Goal: Entertainment & Leisure: Consume media (video, audio)

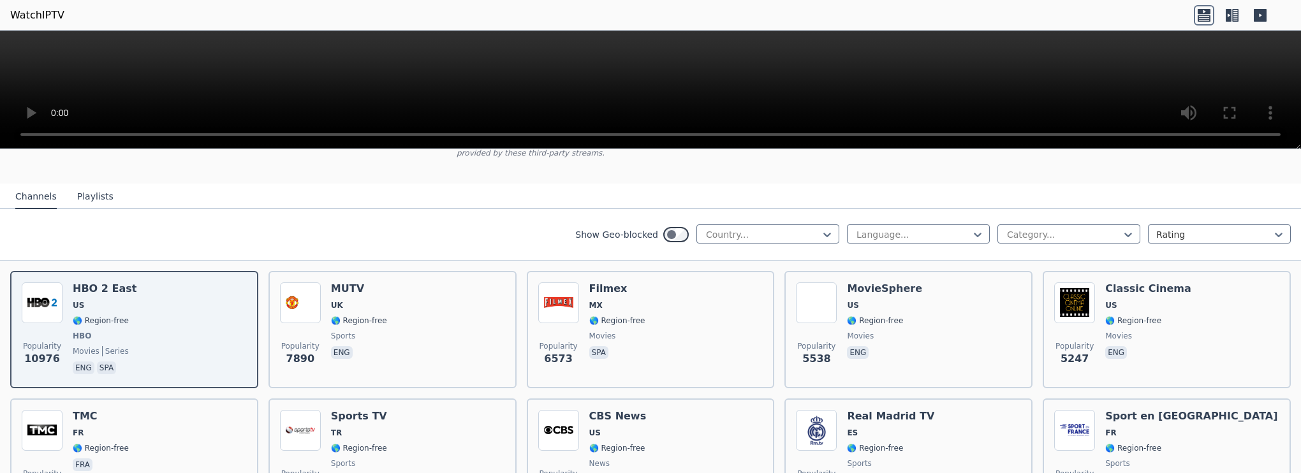
scroll to position [106, 0]
click at [750, 228] on div at bounding box center [763, 234] width 116 height 13
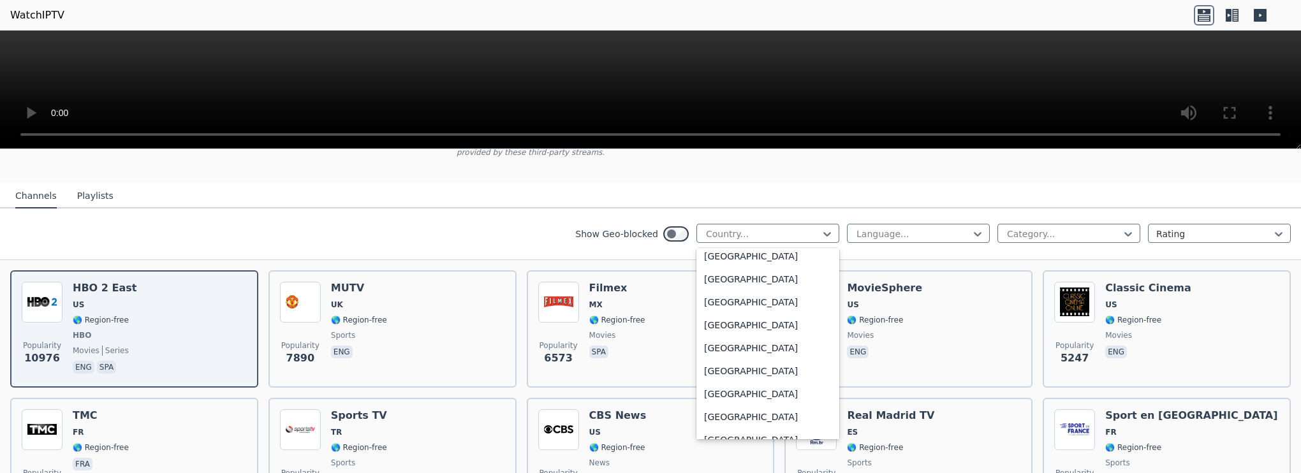
scroll to position [4389, 0]
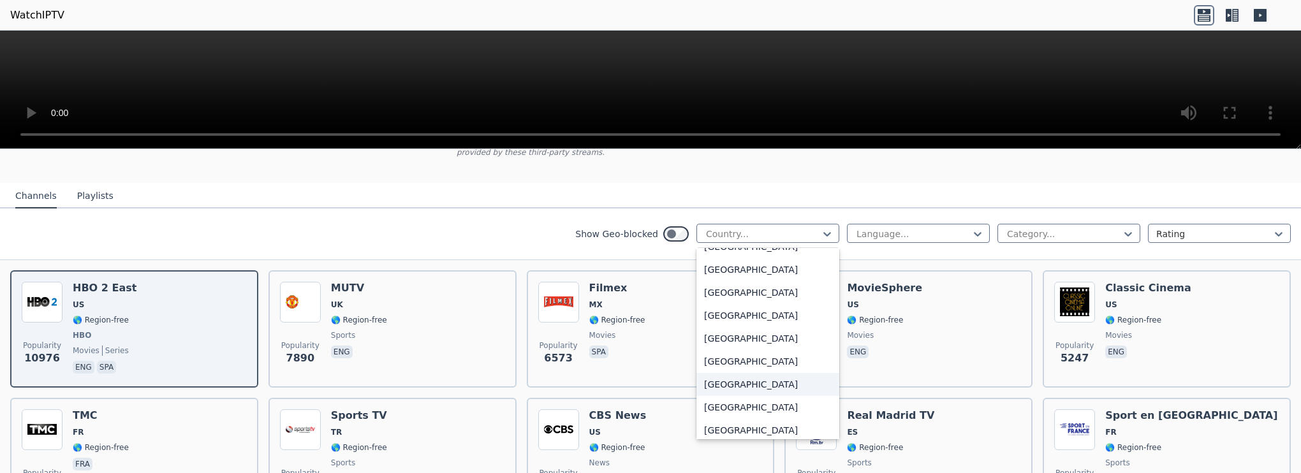
click at [752, 373] on div "[GEOGRAPHIC_DATA]" at bounding box center [767, 384] width 143 height 23
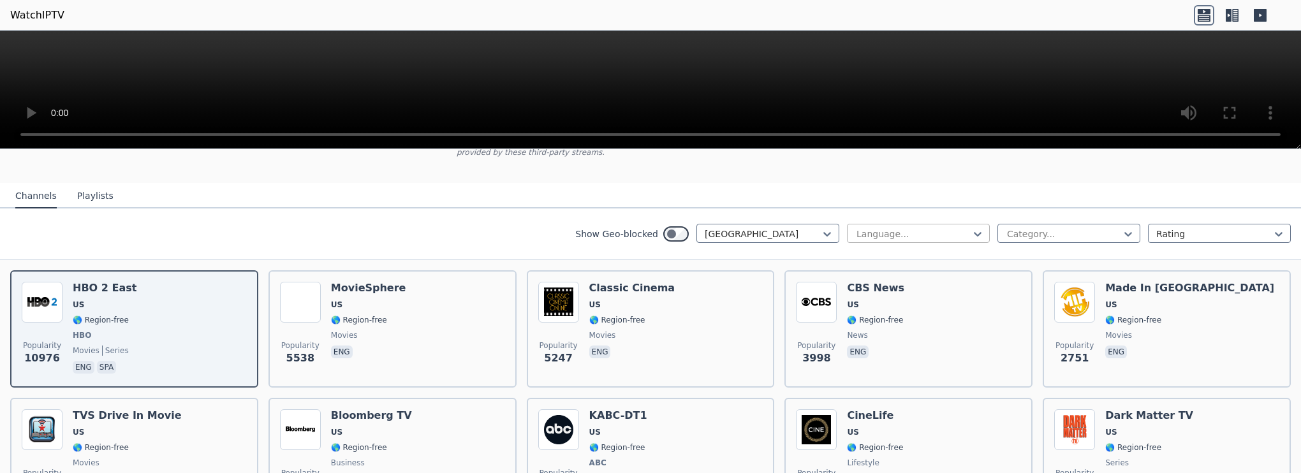
click at [874, 228] on div at bounding box center [913, 234] width 116 height 13
click at [887, 302] on div "English" at bounding box center [918, 307] width 143 height 23
click at [1055, 228] on div at bounding box center [1064, 234] width 116 height 13
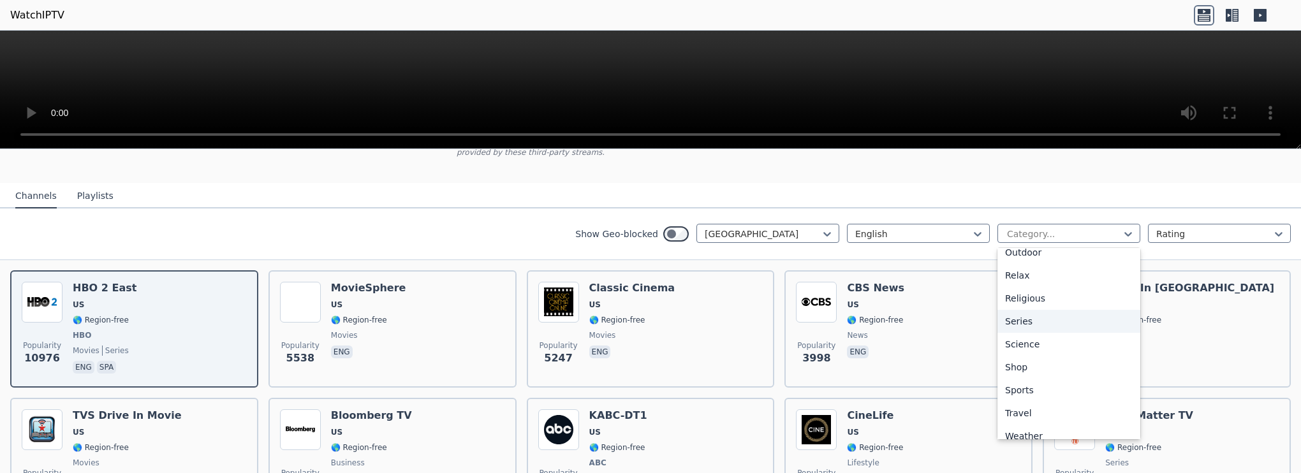
scroll to position [425, 0]
click at [1025, 381] on div "Sports" at bounding box center [1068, 387] width 143 height 23
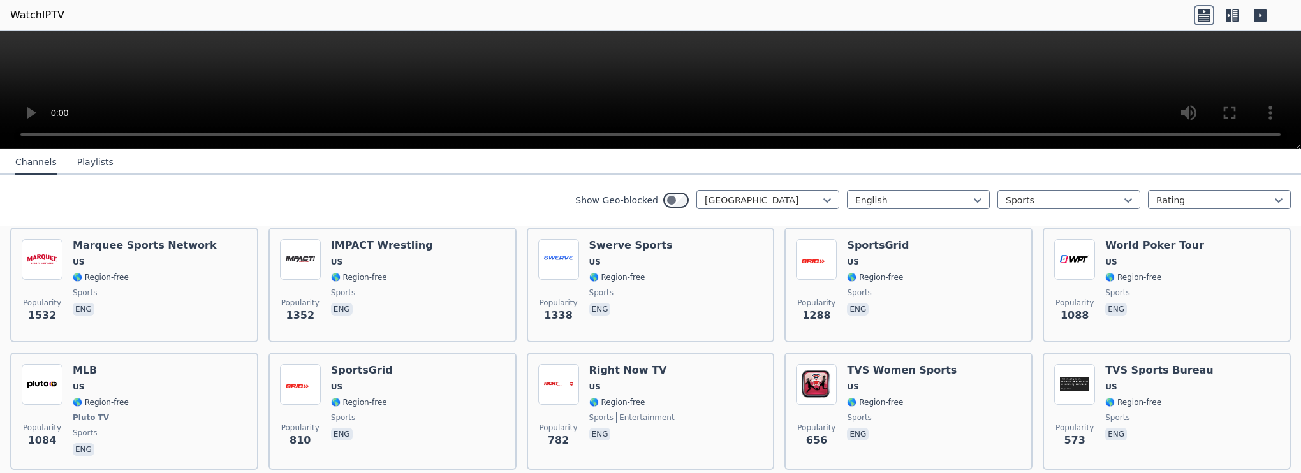
scroll to position [146, 0]
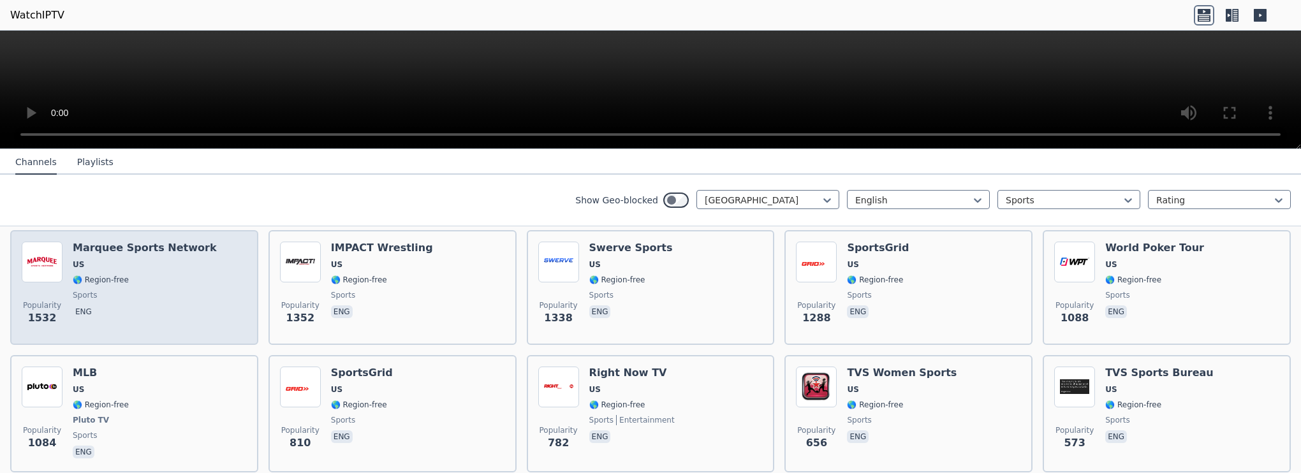
click at [117, 260] on span "US" at bounding box center [145, 265] width 144 height 10
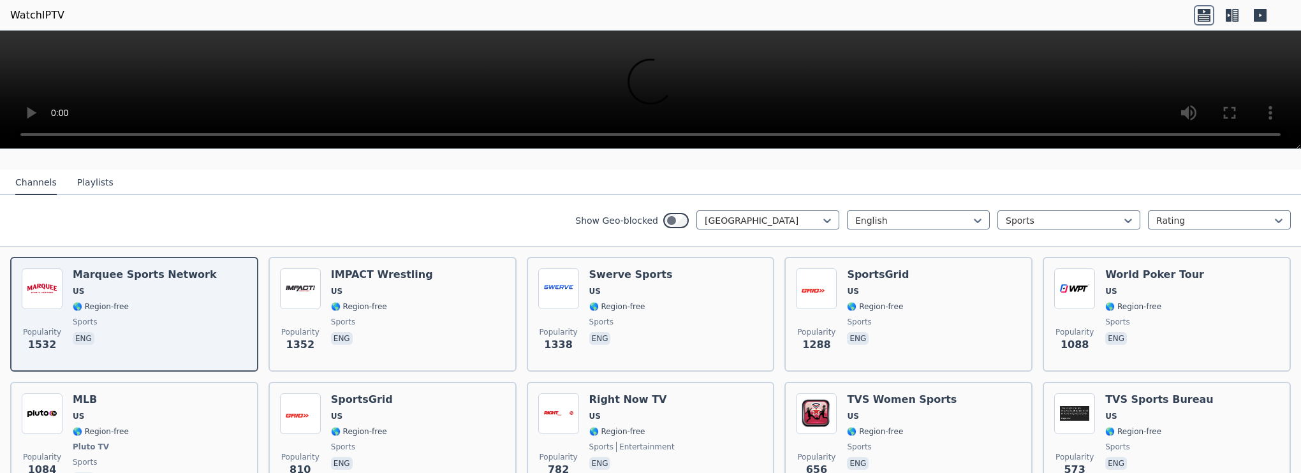
scroll to position [88, 0]
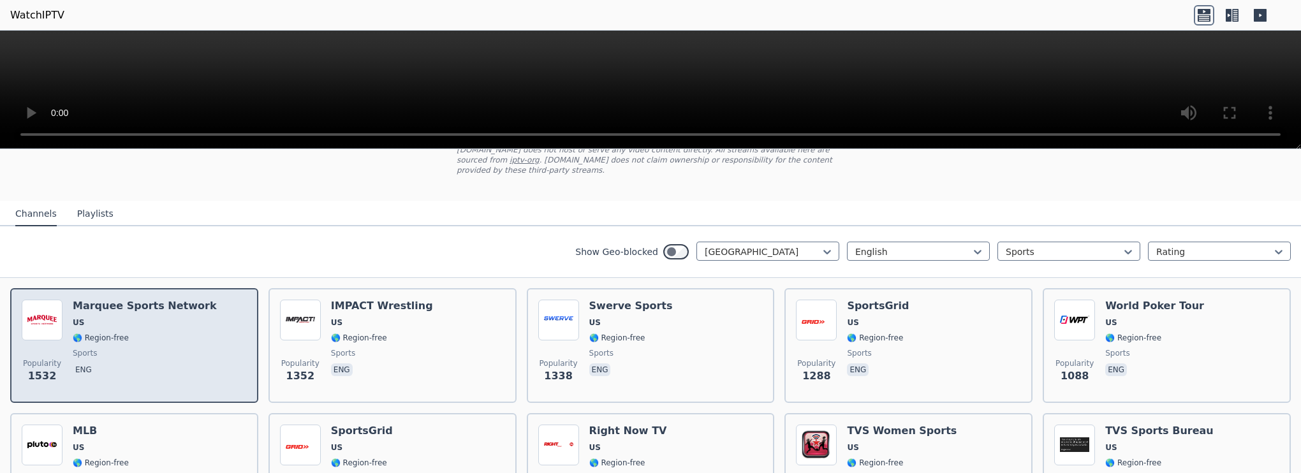
click at [79, 363] on p "eng" at bounding box center [84, 369] width 22 height 13
click at [33, 311] on img at bounding box center [42, 320] width 41 height 41
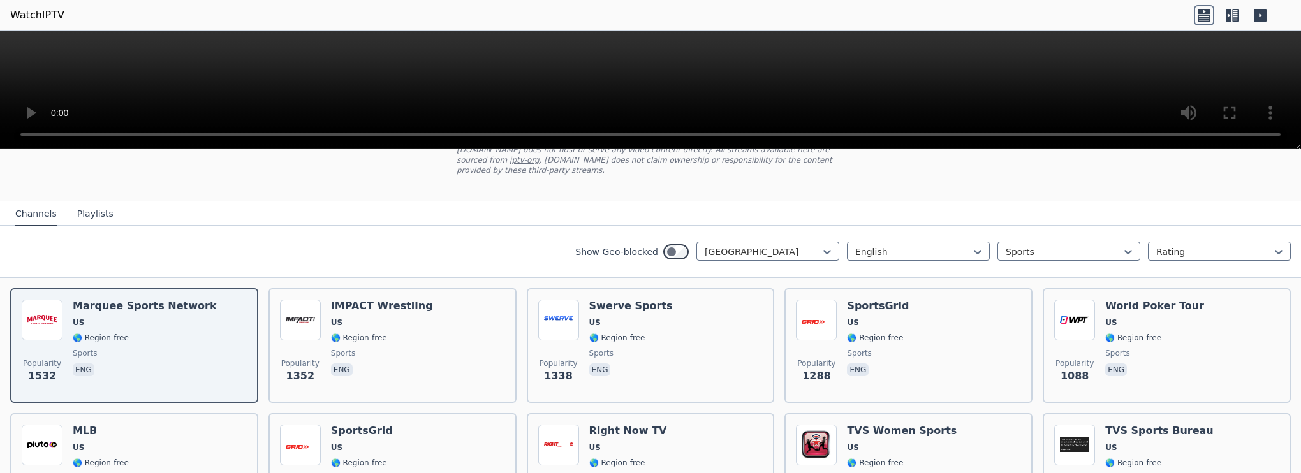
click at [85, 226] on div "Show Geo-blocked United States English Sports Rating" at bounding box center [650, 252] width 1301 height 52
click at [96, 202] on button "Playlists" at bounding box center [95, 214] width 36 height 24
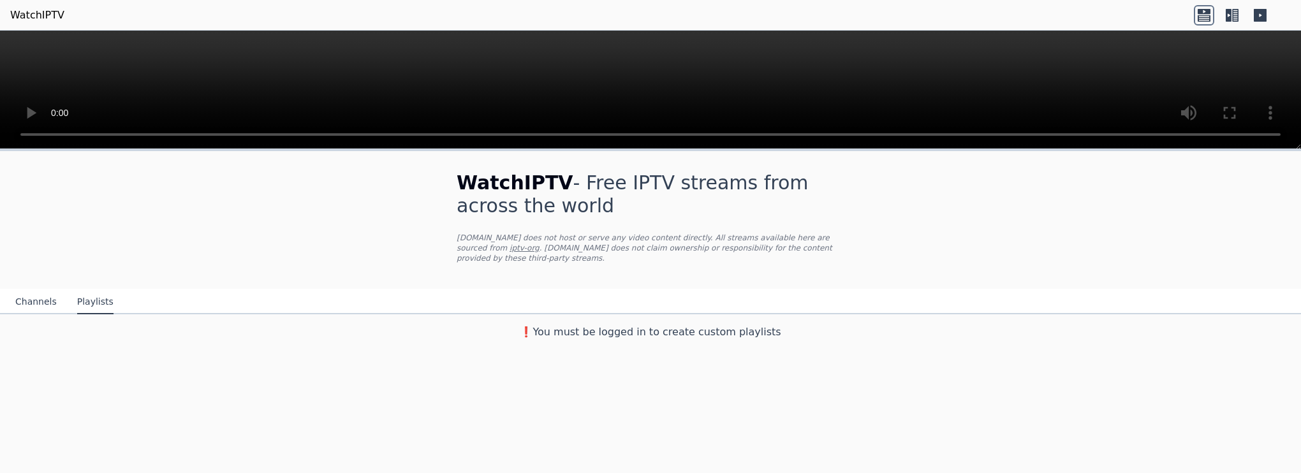
click at [34, 297] on button "Channels" at bounding box center [35, 302] width 41 height 24
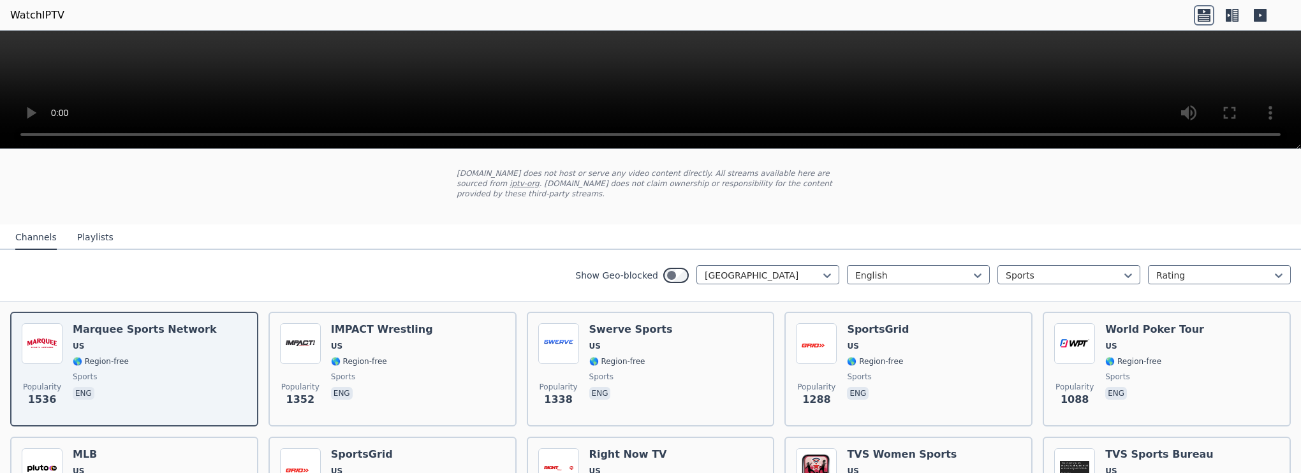
scroll to position [69, 0]
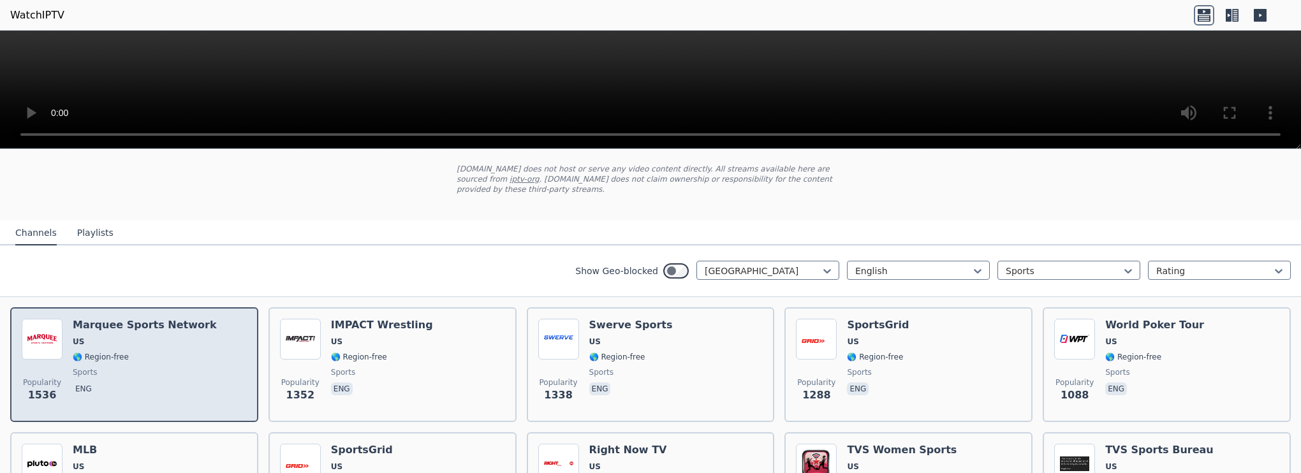
click at [163, 367] on span "sports" at bounding box center [145, 372] width 144 height 10
click at [96, 262] on div "Show Geo-blocked United States English Sports Rating" at bounding box center [650, 271] width 1301 height 52
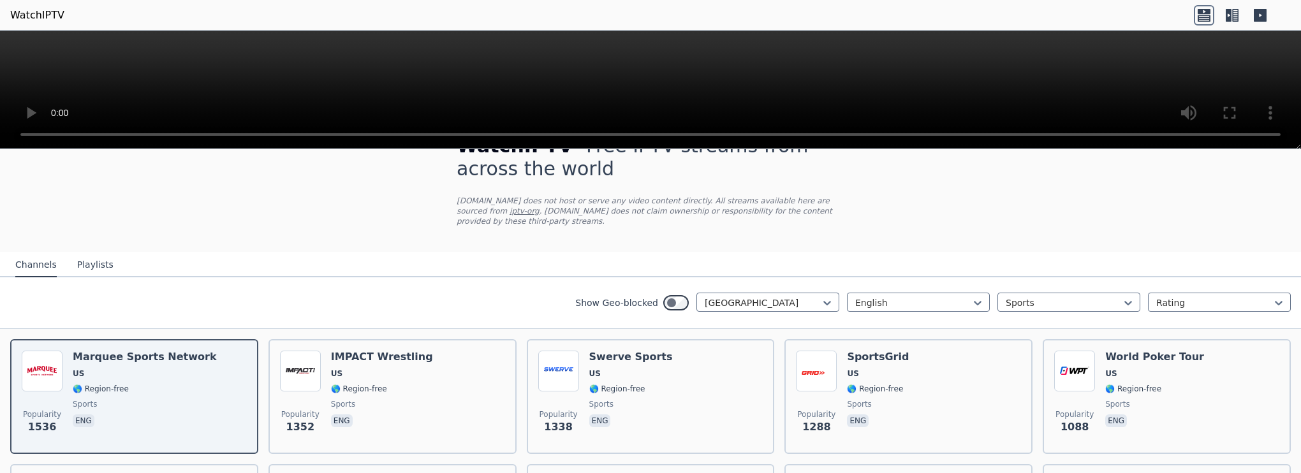
scroll to position [0, 0]
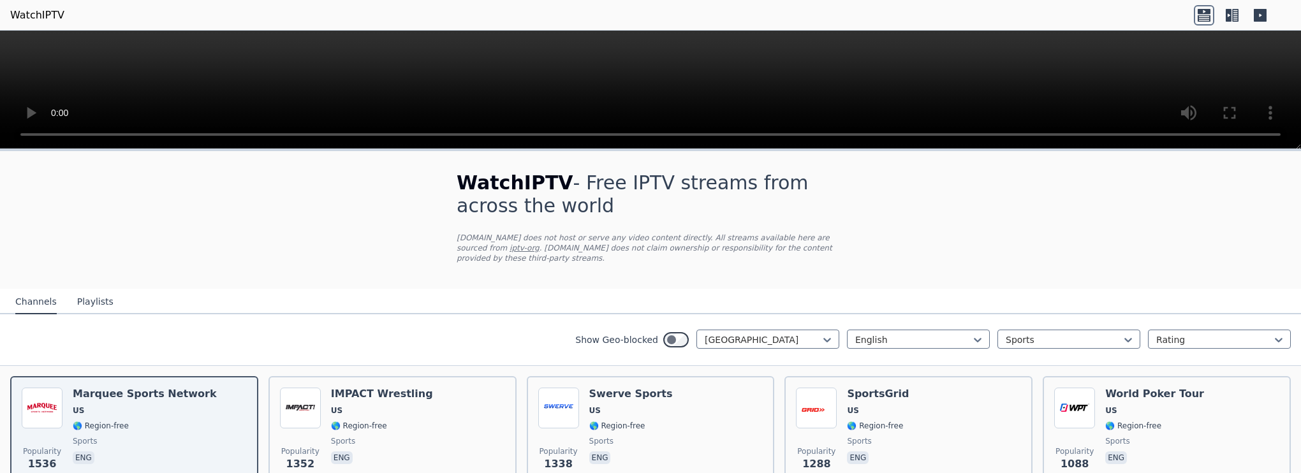
click at [1223, 15] on icon at bounding box center [1232, 15] width 20 height 20
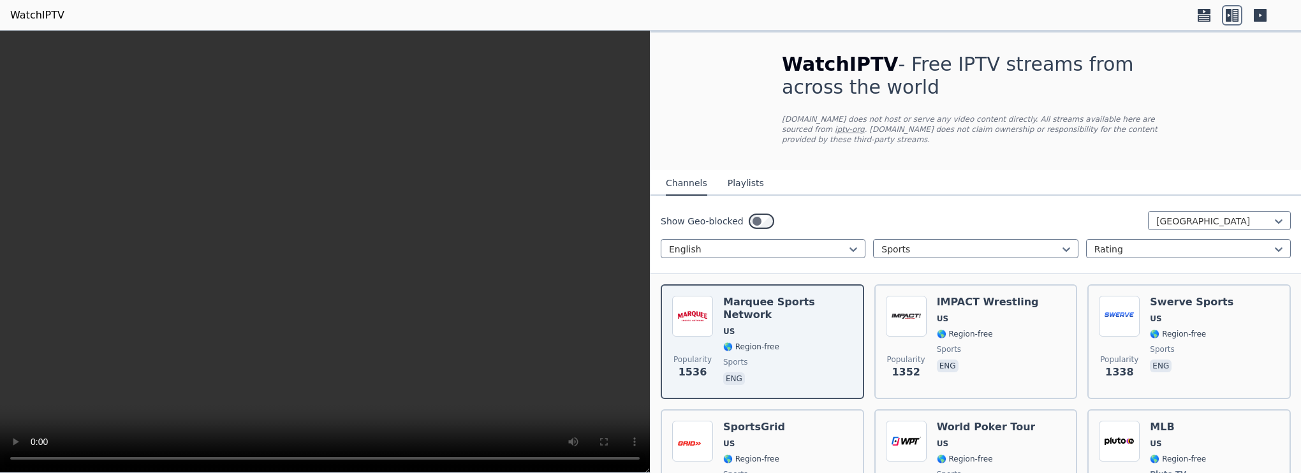
click at [1266, 13] on icon at bounding box center [1260, 15] width 13 height 13
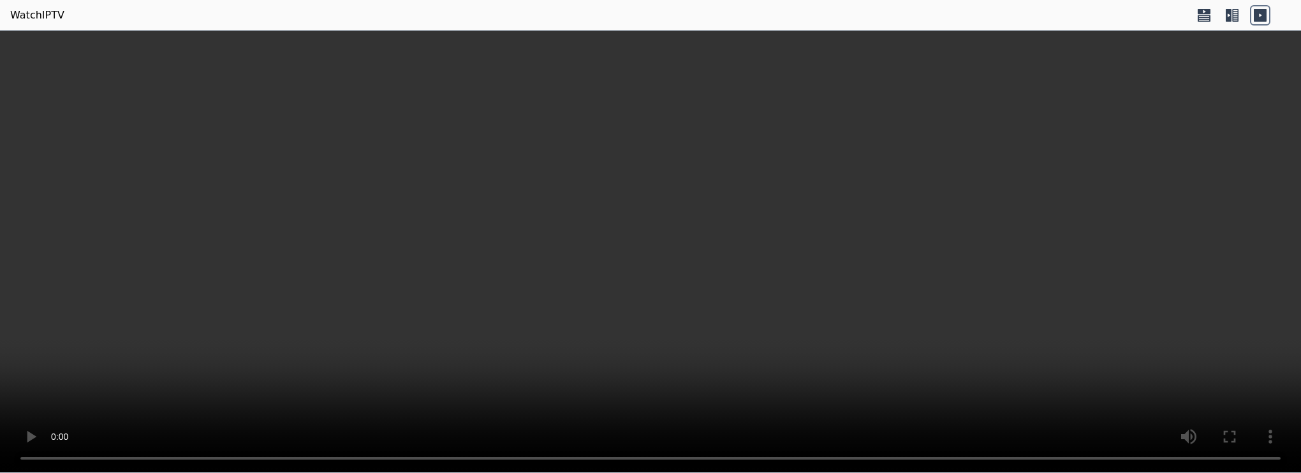
click at [1239, 17] on icon at bounding box center [1232, 15] width 20 height 20
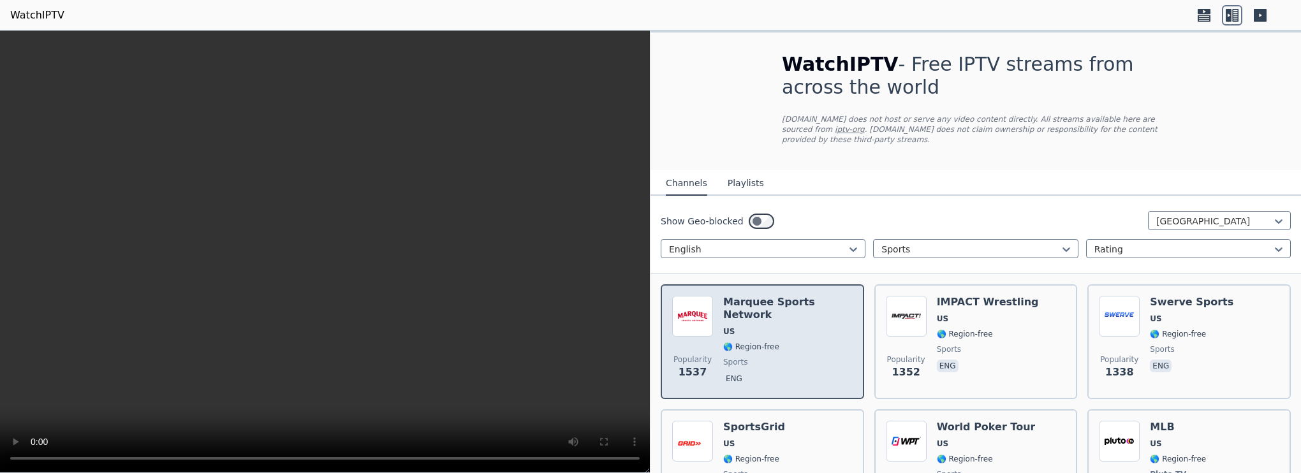
click at [755, 296] on h6 "Marquee Sports Network" at bounding box center [787, 309] width 129 height 26
